Goal: Find specific page/section: Locate a particular part of the current website

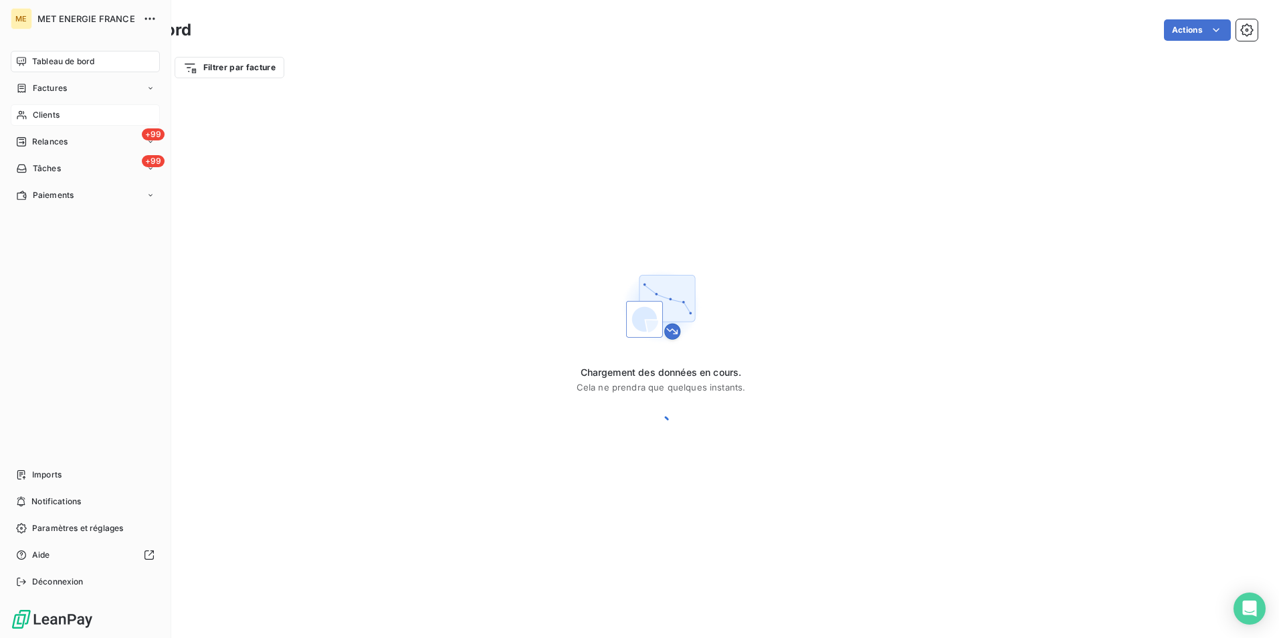
click at [15, 121] on div "Clients" at bounding box center [85, 114] width 149 height 21
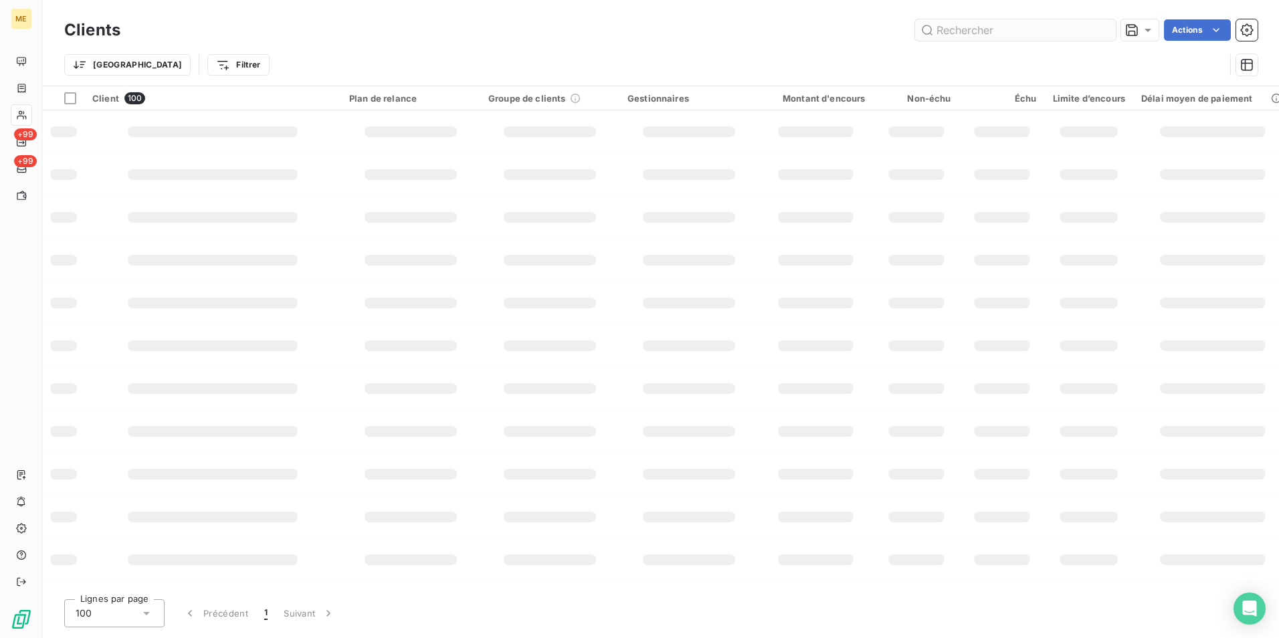
click at [972, 35] on input "text" at bounding box center [1015, 29] width 201 height 21
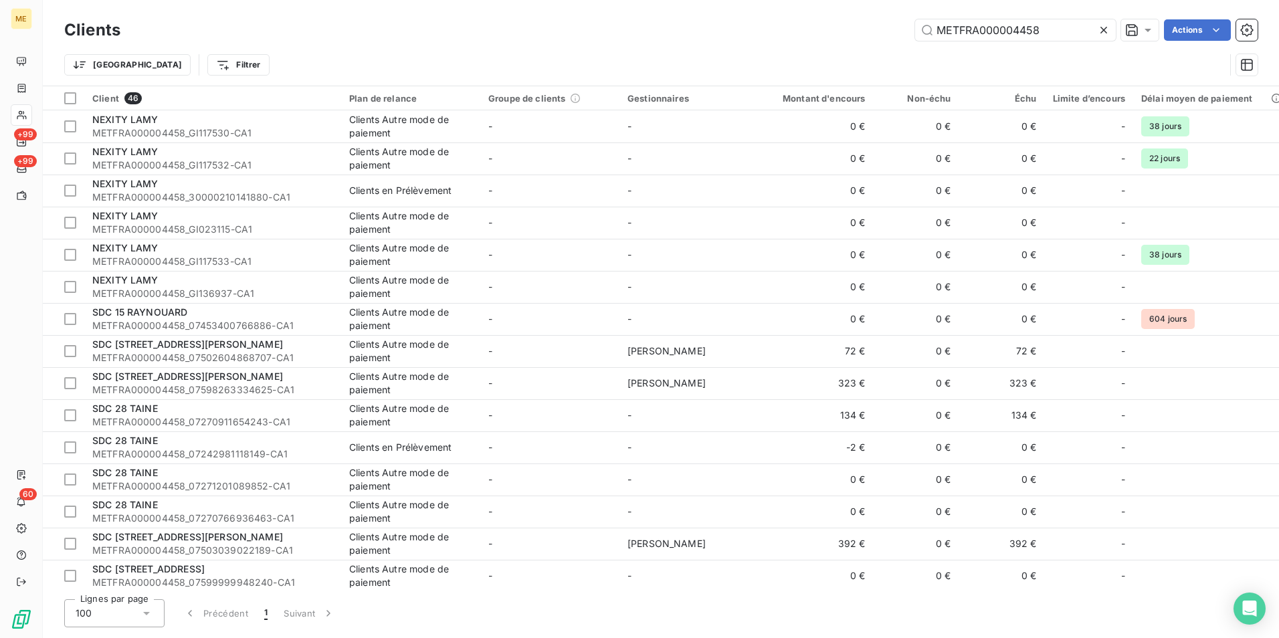
click at [980, 41] on div "Clients METFRA000004458 Actions" at bounding box center [660, 30] width 1193 height 28
click at [979, 34] on input "METFRA000004458" at bounding box center [1015, 29] width 201 height 21
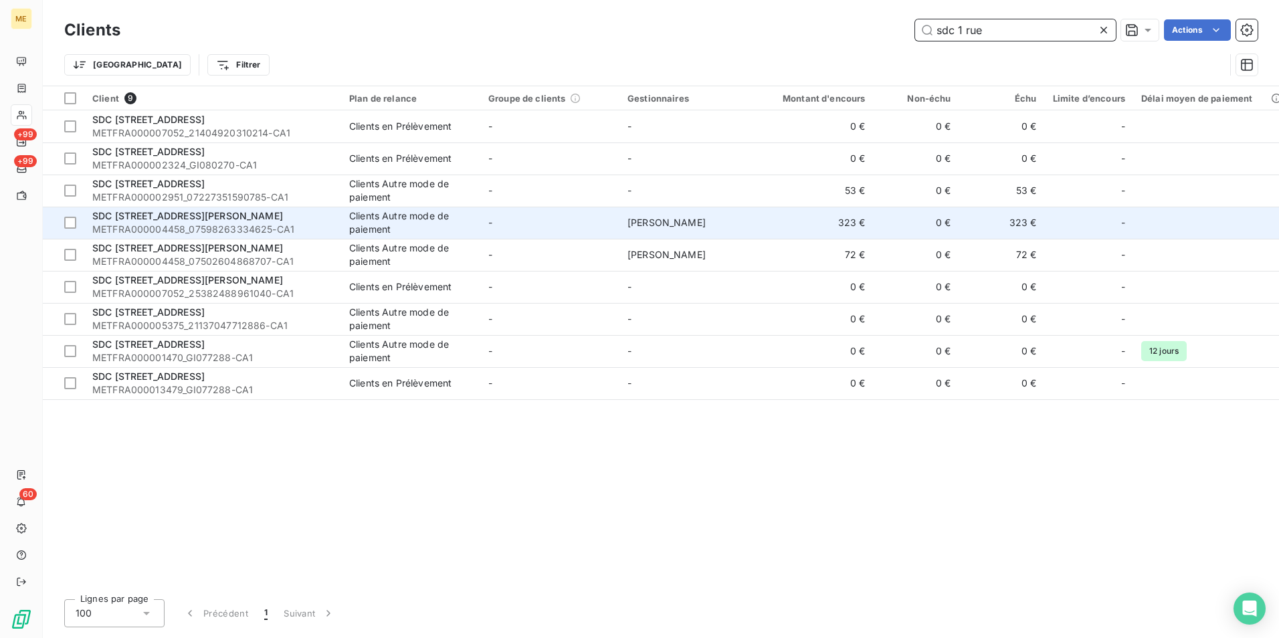
type input "sdc 1 rue"
click at [257, 227] on span "METFRA000004458_07598263334625-CA1" at bounding box center [212, 229] width 241 height 13
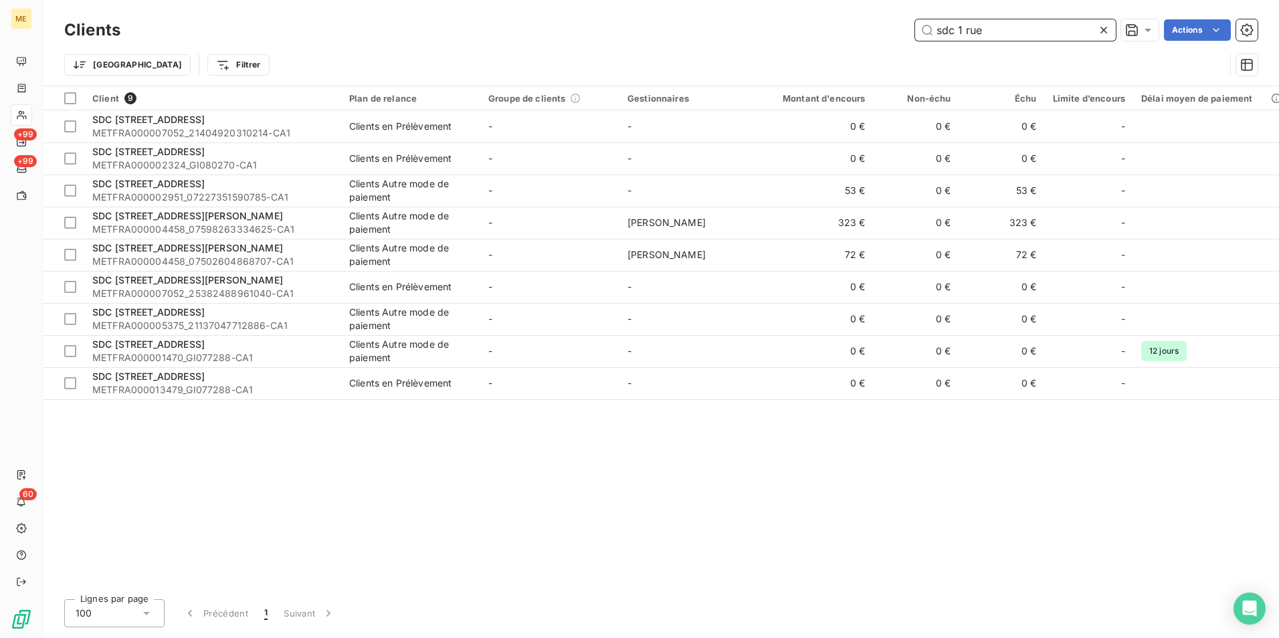
click at [973, 24] on input "sdc 1 rue" at bounding box center [1015, 29] width 201 height 21
paste input "07503039022189"
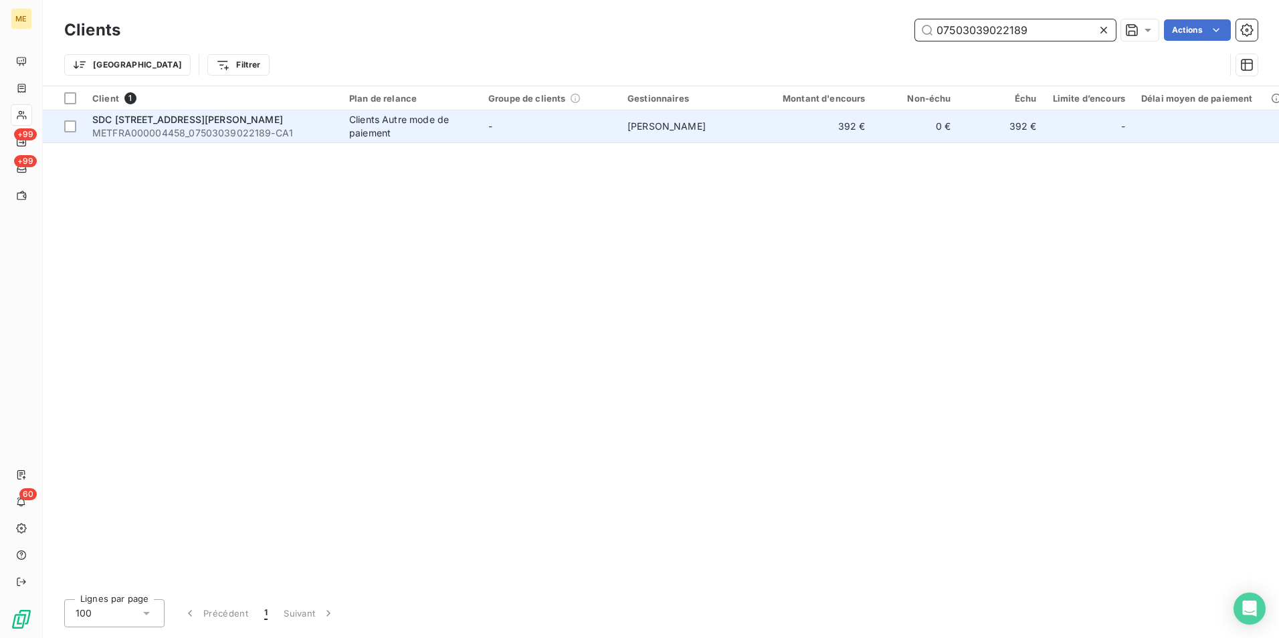
type input "07503039022189"
click at [239, 132] on span "METFRA000004458_07503039022189-CA1" at bounding box center [212, 132] width 241 height 13
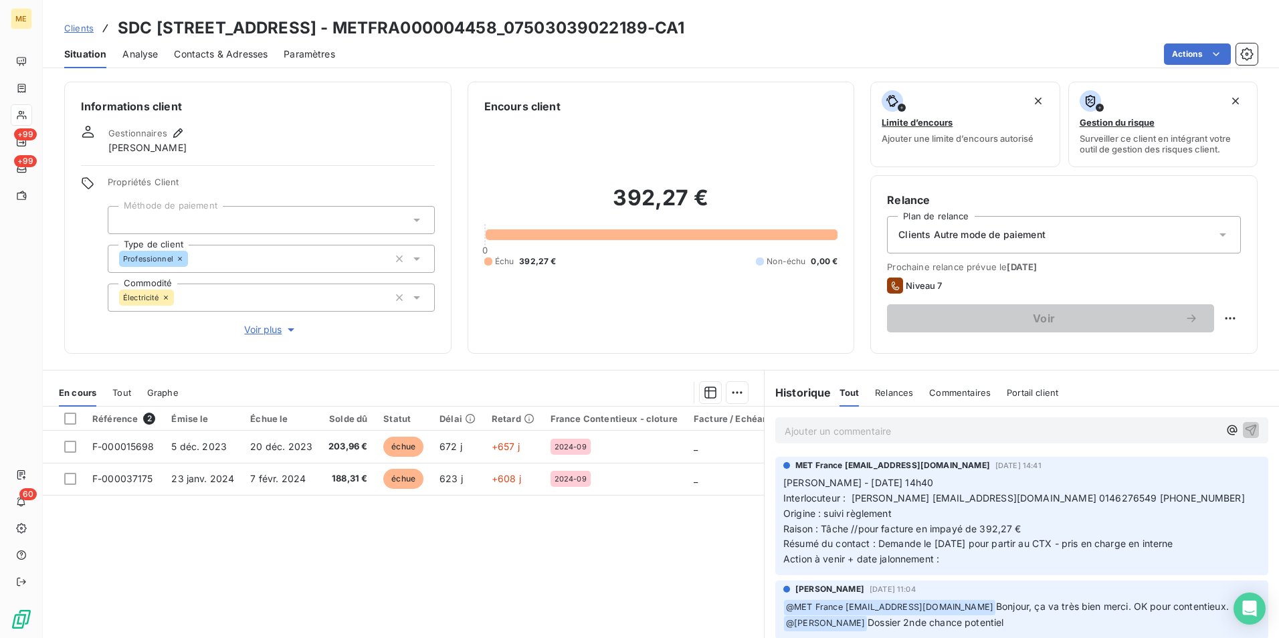
drag, startPoint x: 712, startPoint y: 28, endPoint x: 570, endPoint y: 29, distance: 141.1
click at [570, 29] on h3 "SDC [STREET_ADDRESS] - METFRA000004458_07503039022189-CA1" at bounding box center [401, 28] width 567 height 24
copy h3 "07503039022189"
drag, startPoint x: 563, startPoint y: 25, endPoint x: 400, endPoint y: 29, distance: 163.2
click at [400, 29] on h3 "SDC [STREET_ADDRESS] - METFRA000004458_07503039022189-CA1" at bounding box center [401, 28] width 567 height 24
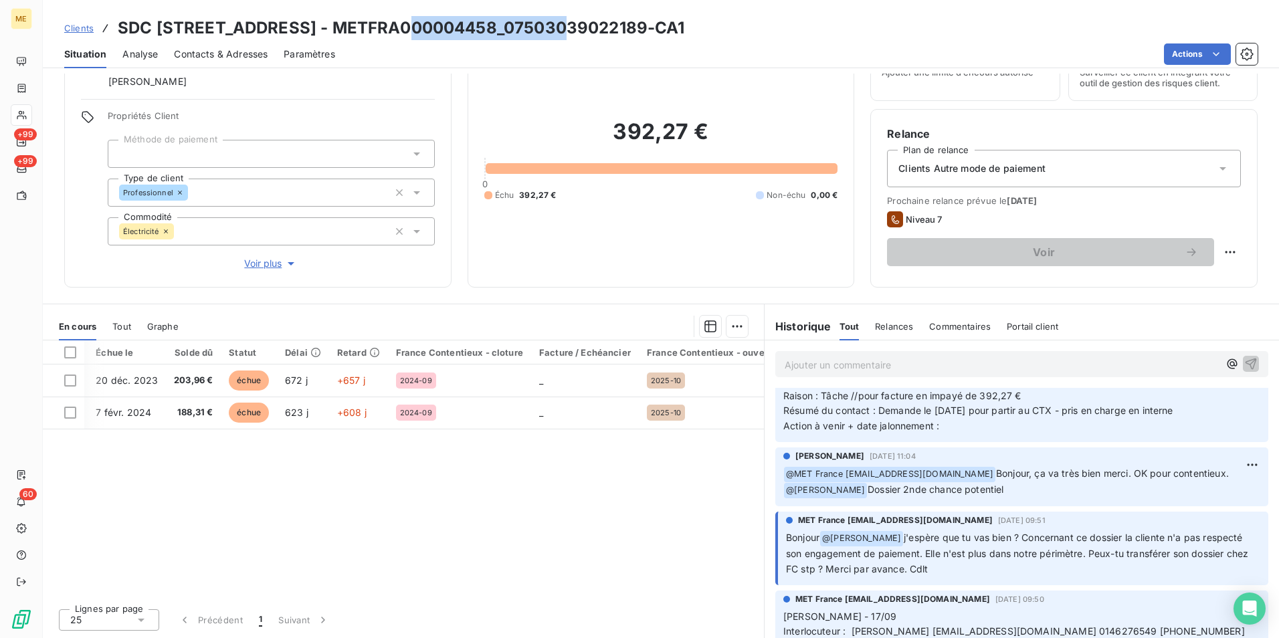
scroll to position [0, 178]
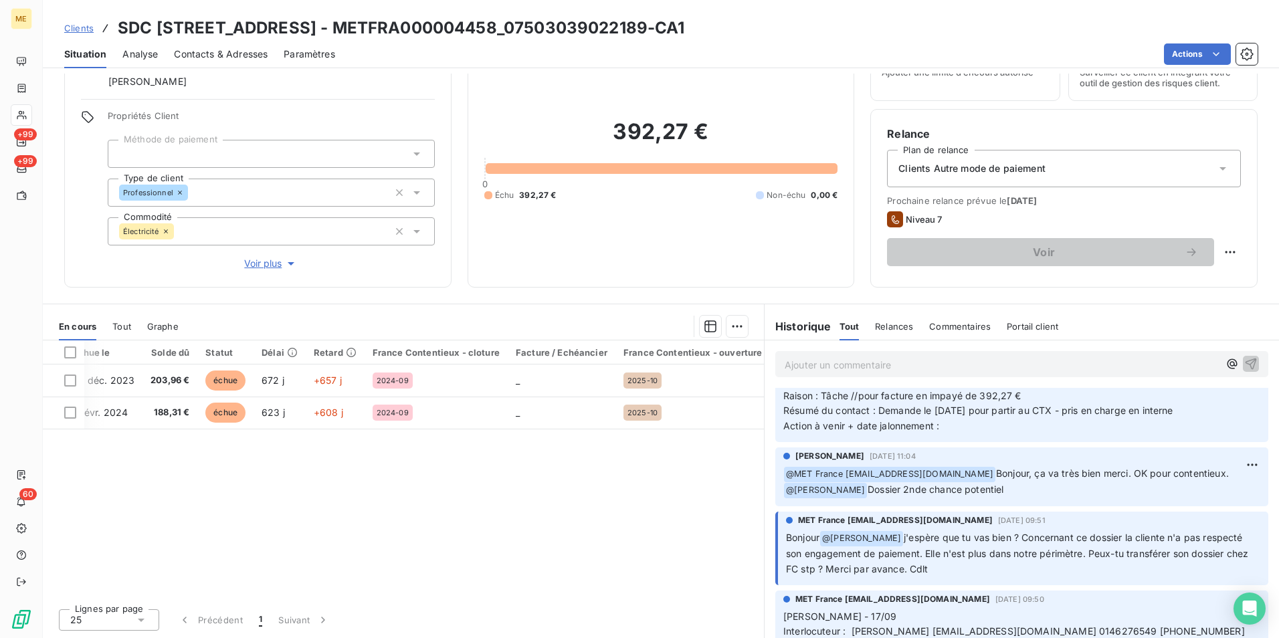
click at [367, 25] on h3 "SDC [STREET_ADDRESS] - METFRA000004458_07503039022189-CA1" at bounding box center [401, 28] width 567 height 24
drag, startPoint x: 385, startPoint y: 27, endPoint x: 120, endPoint y: 24, distance: 264.2
click at [120, 24] on h3 "SDC [STREET_ADDRESS] - METFRA000004458_07503039022189-CA1" at bounding box center [401, 28] width 567 height 24
copy h3 "SDC [STREET_ADDRESS][PERSON_NAME]"
